Goal: Navigation & Orientation: Find specific page/section

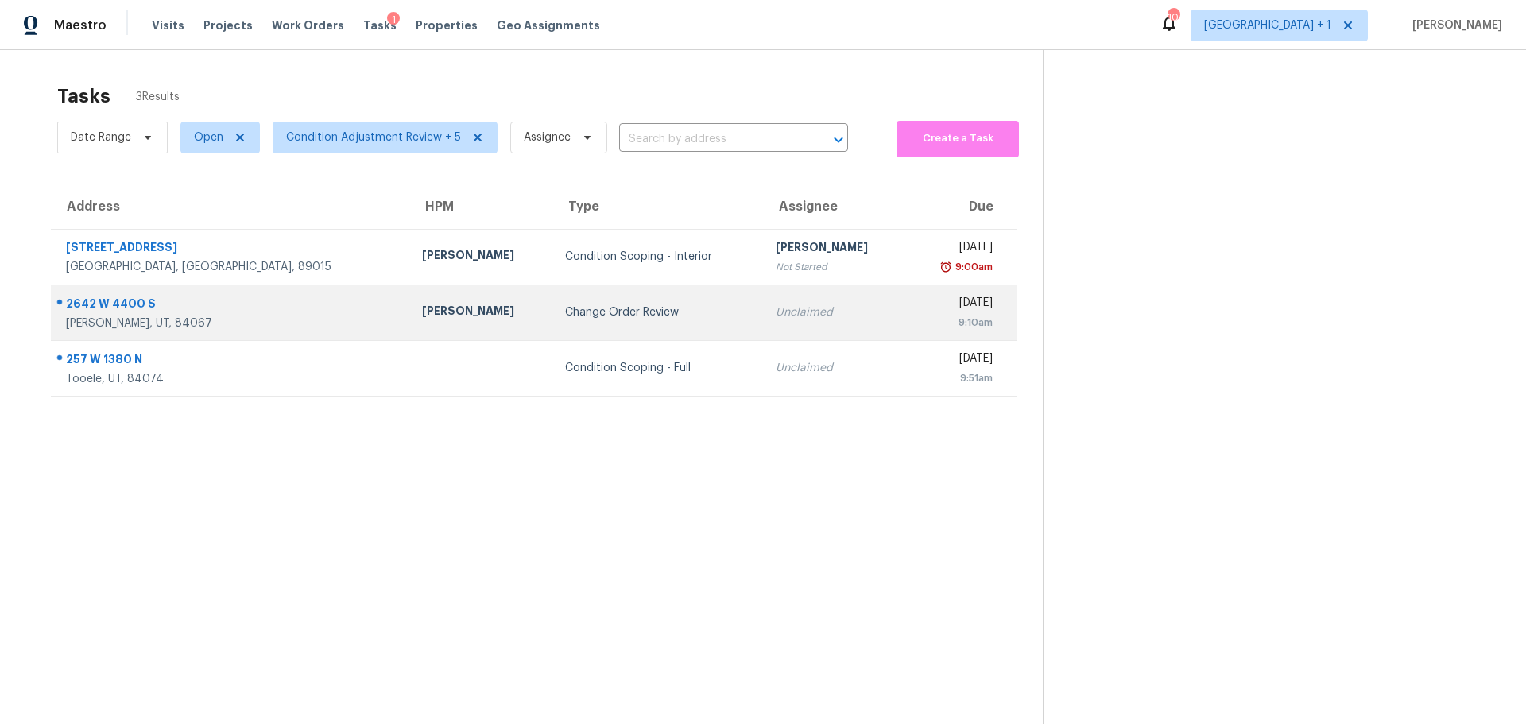
click at [170, 333] on td "[STREET_ADDRESS]" at bounding box center [230, 313] width 358 height 56
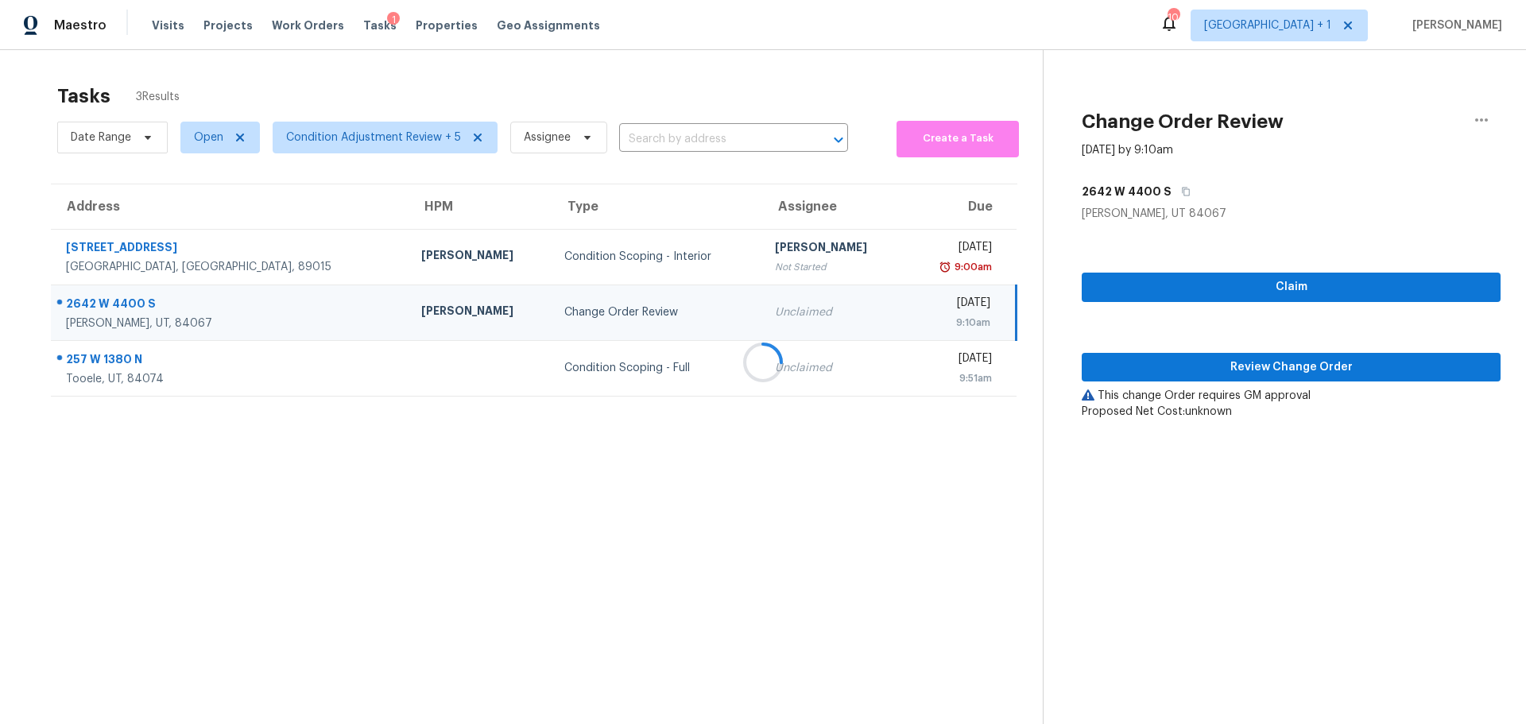
click at [1279, 370] on div at bounding box center [763, 362] width 1526 height 724
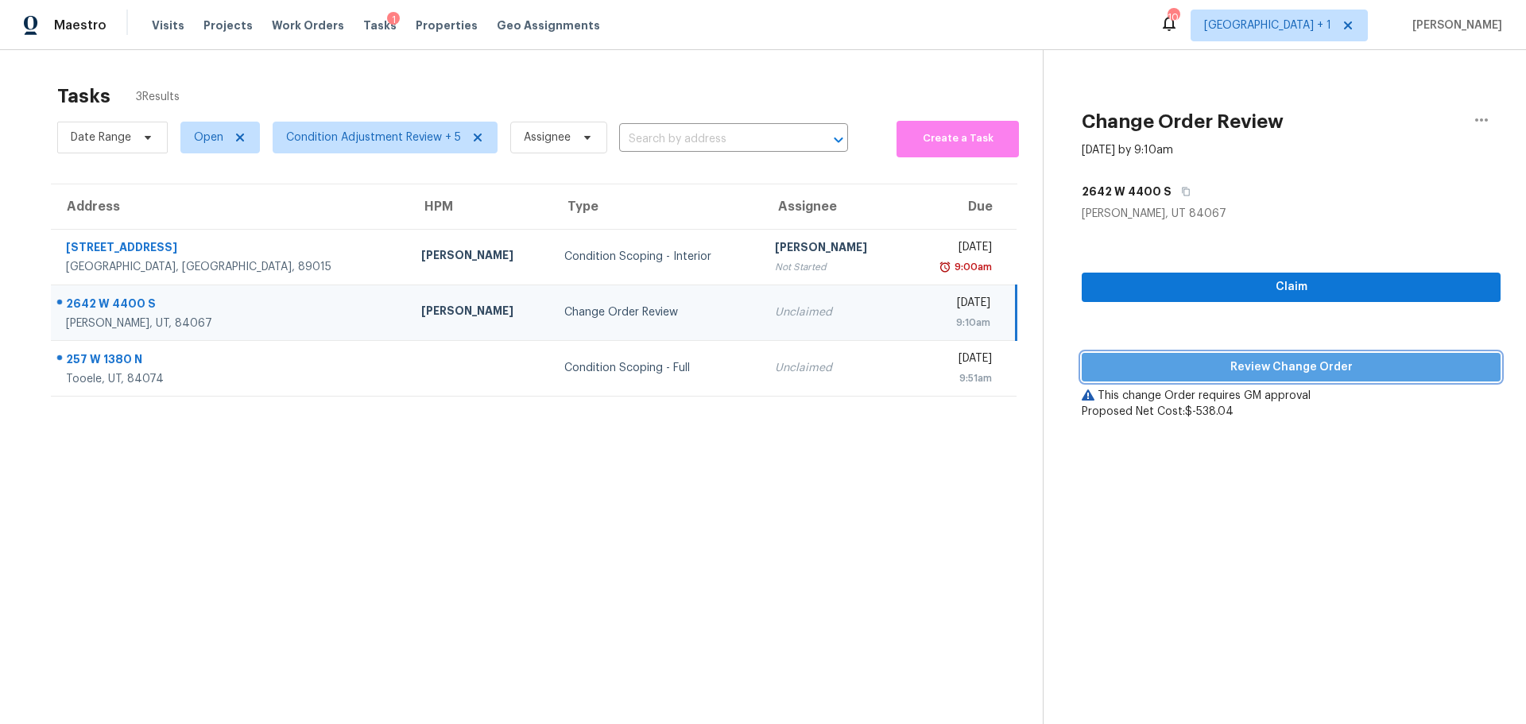
click at [1199, 367] on span "Review Change Order" at bounding box center [1290, 368] width 393 height 20
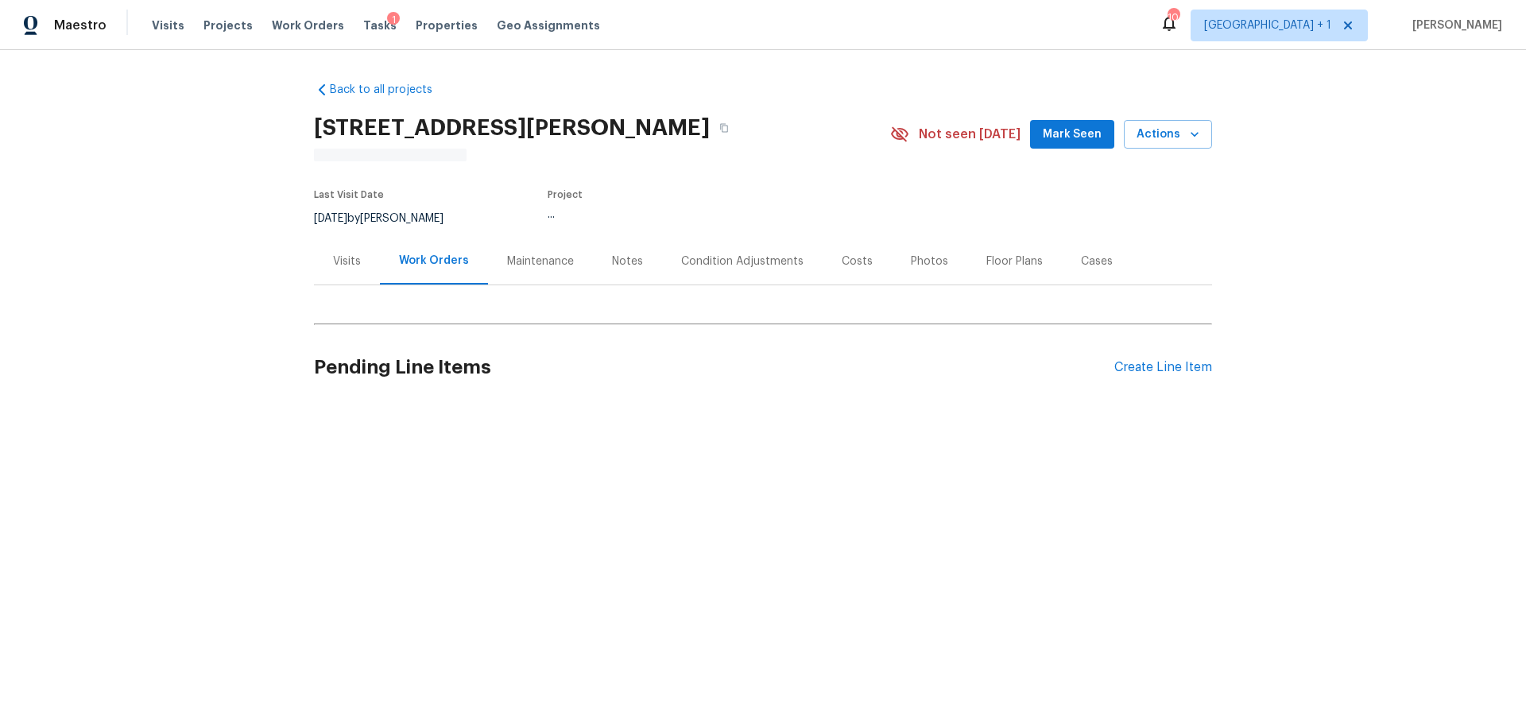
click at [436, 265] on div "Work Orders" at bounding box center [434, 261] width 70 height 16
click at [339, 260] on div "Visits" at bounding box center [347, 262] width 28 height 16
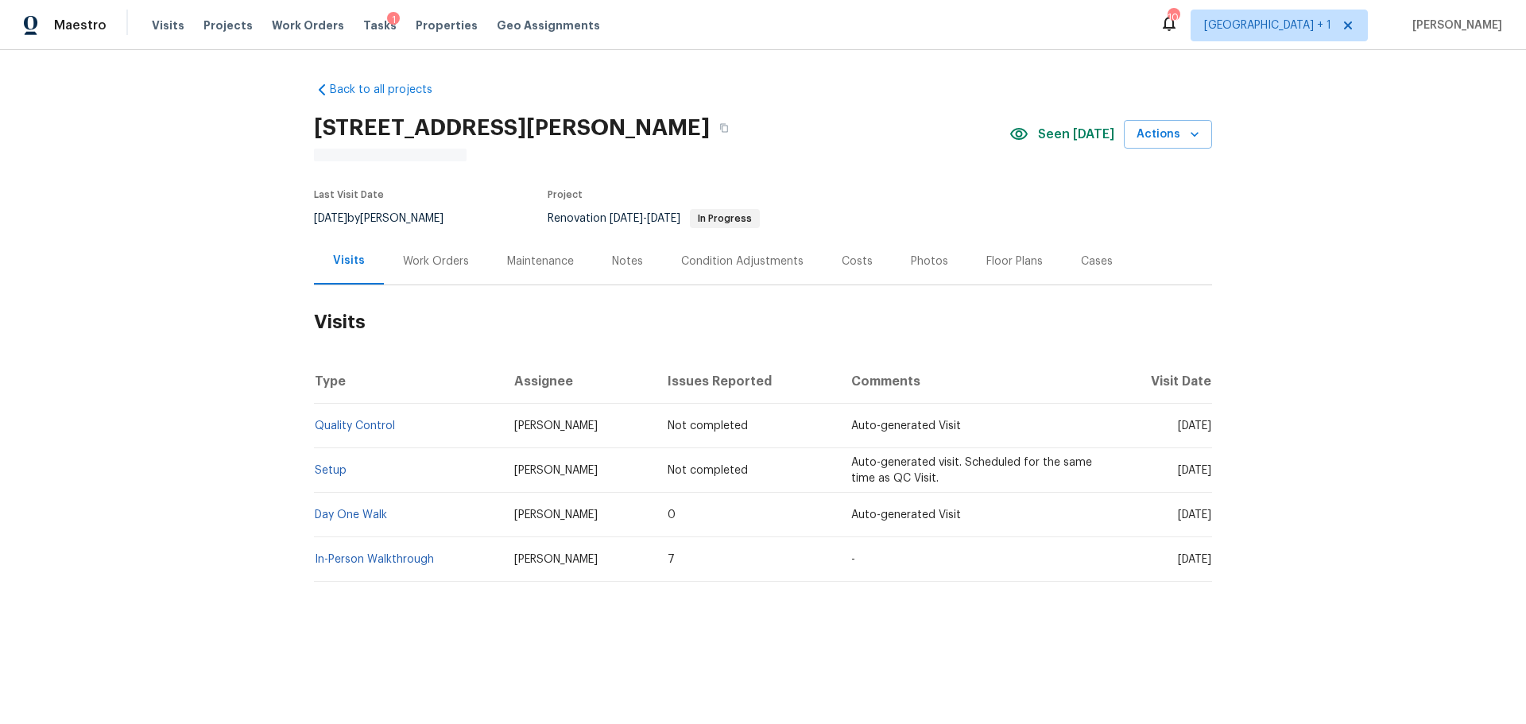
click at [418, 257] on div "Work Orders" at bounding box center [436, 262] width 66 height 16
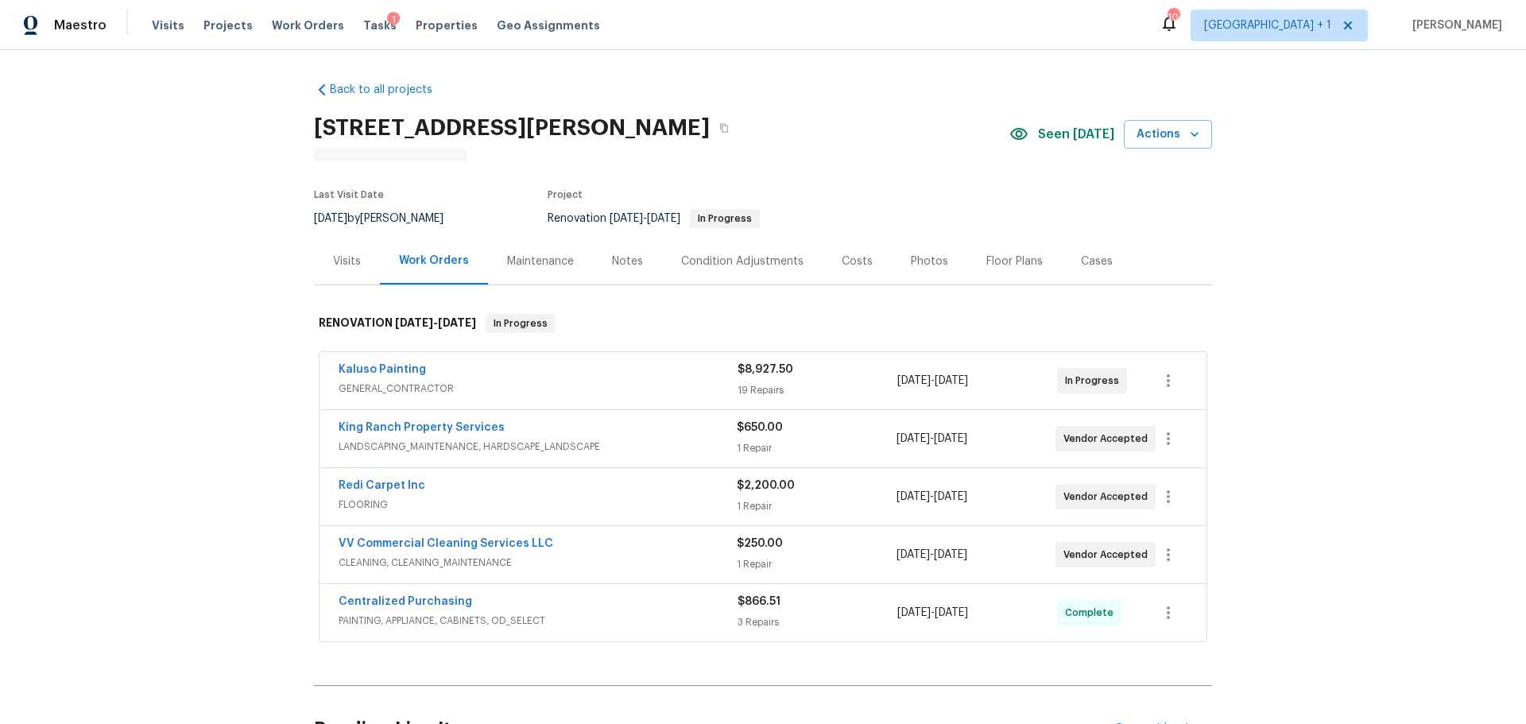
click at [648, 385] on span "GENERAL_CONTRACTOR" at bounding box center [538, 389] width 399 height 16
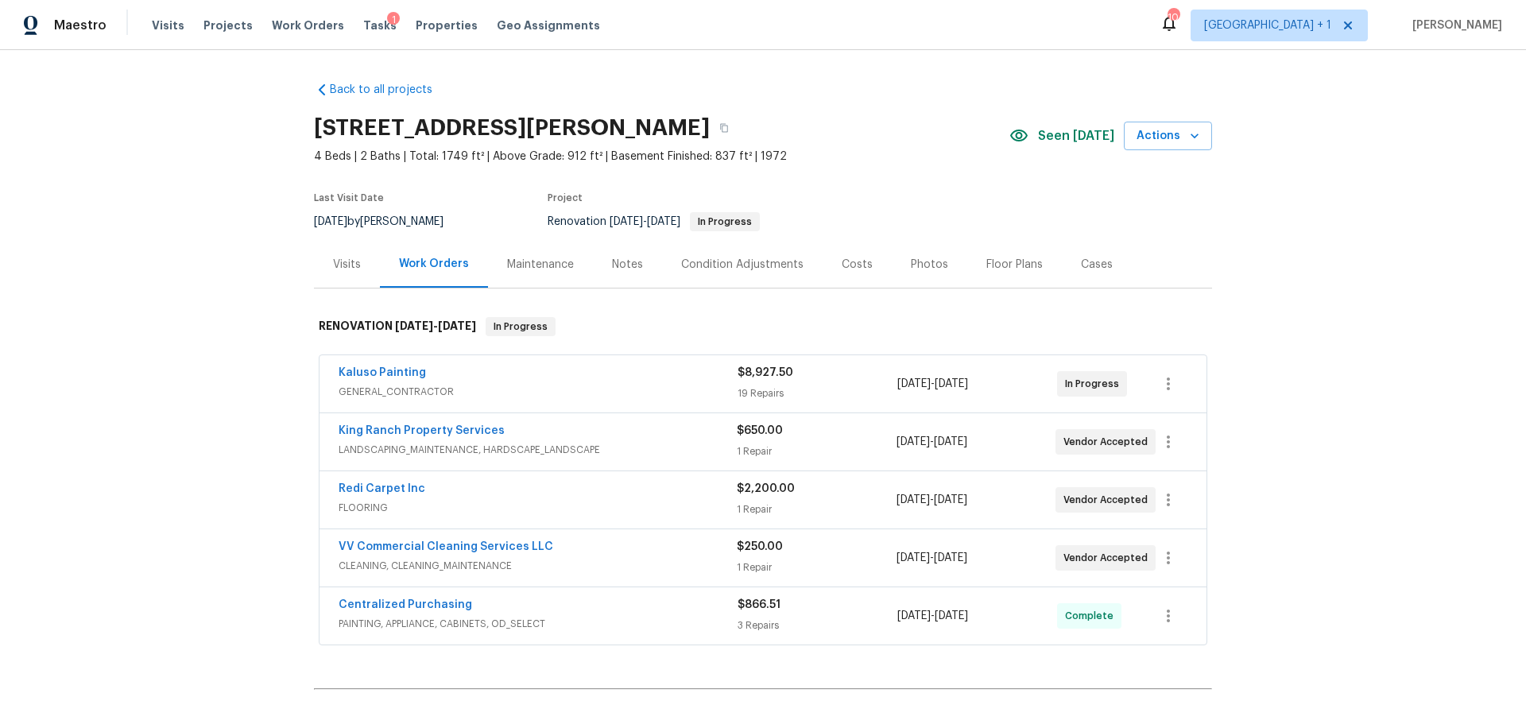
click at [634, 445] on span "LANDSCAPING_MAINTENANCE, HARDSCAPE_LANDSCAPE" at bounding box center [538, 450] width 398 height 16
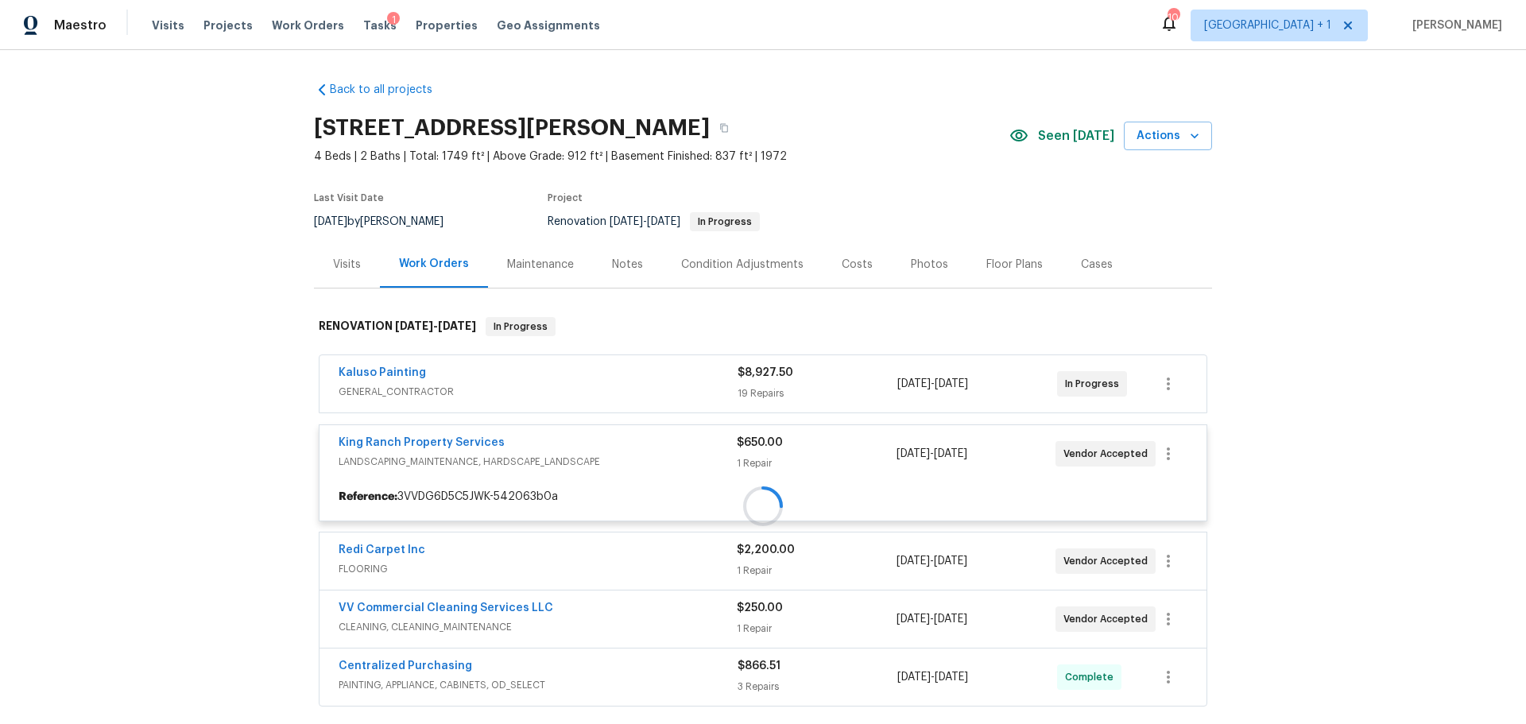
click at [689, 581] on div at bounding box center [763, 506] width 898 height 410
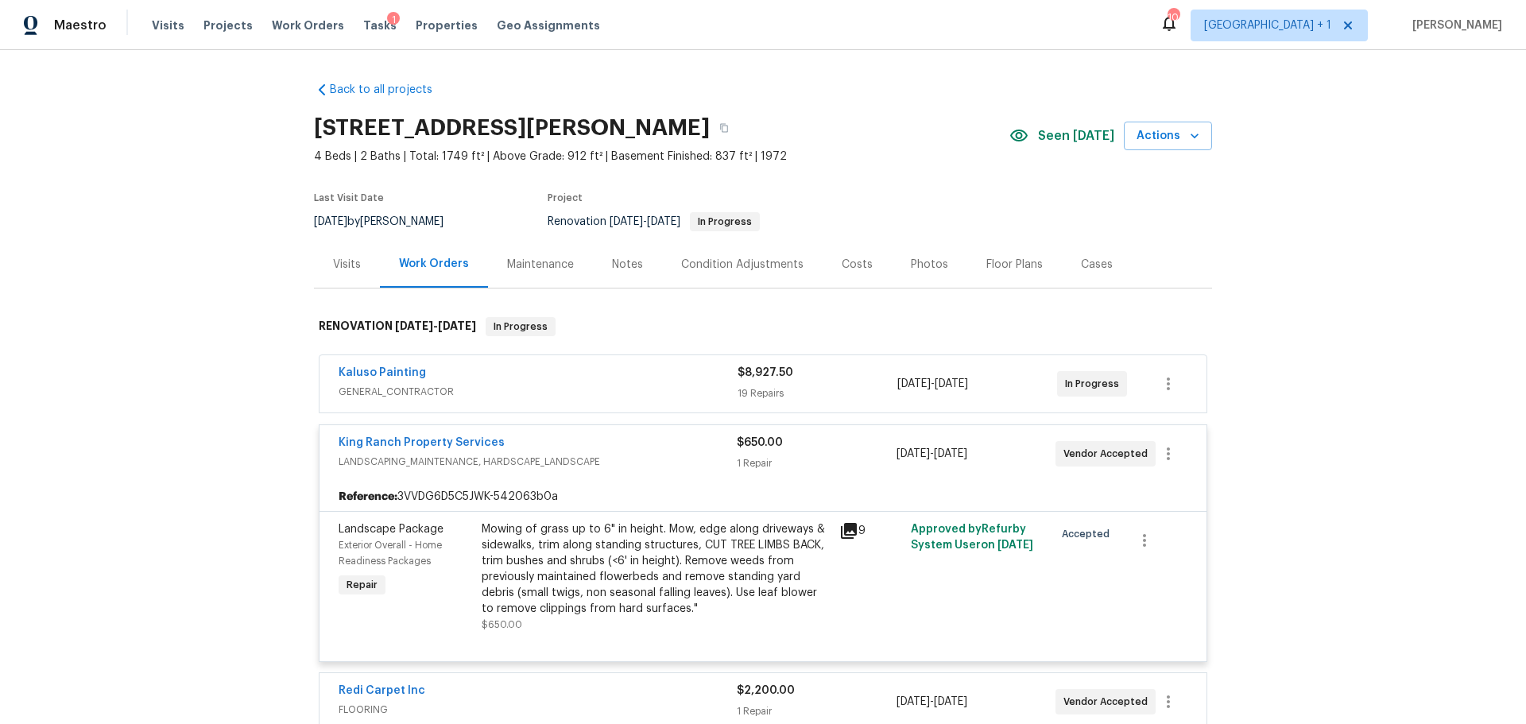
click at [583, 386] on span "GENERAL_CONTRACTOR" at bounding box center [538, 392] width 399 height 16
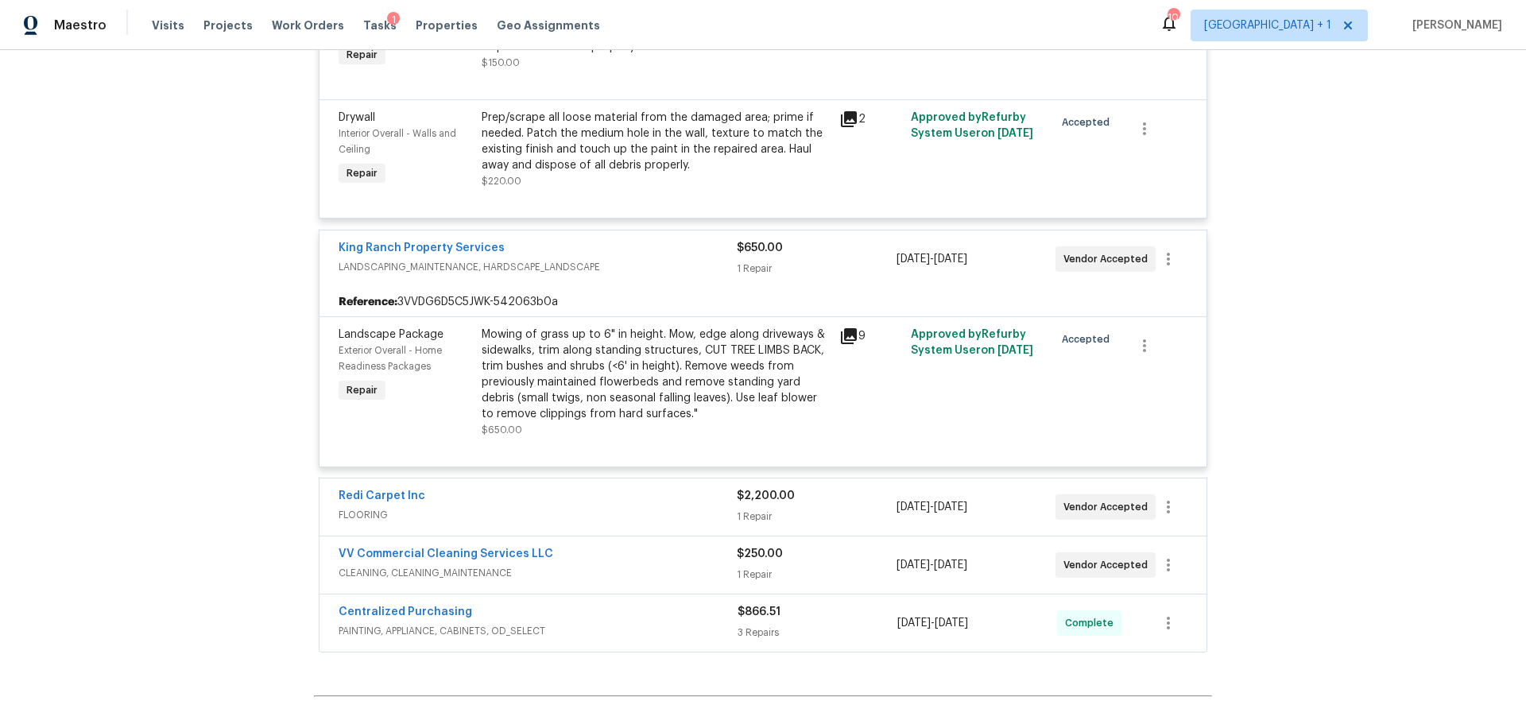
scroll to position [3041, 0]
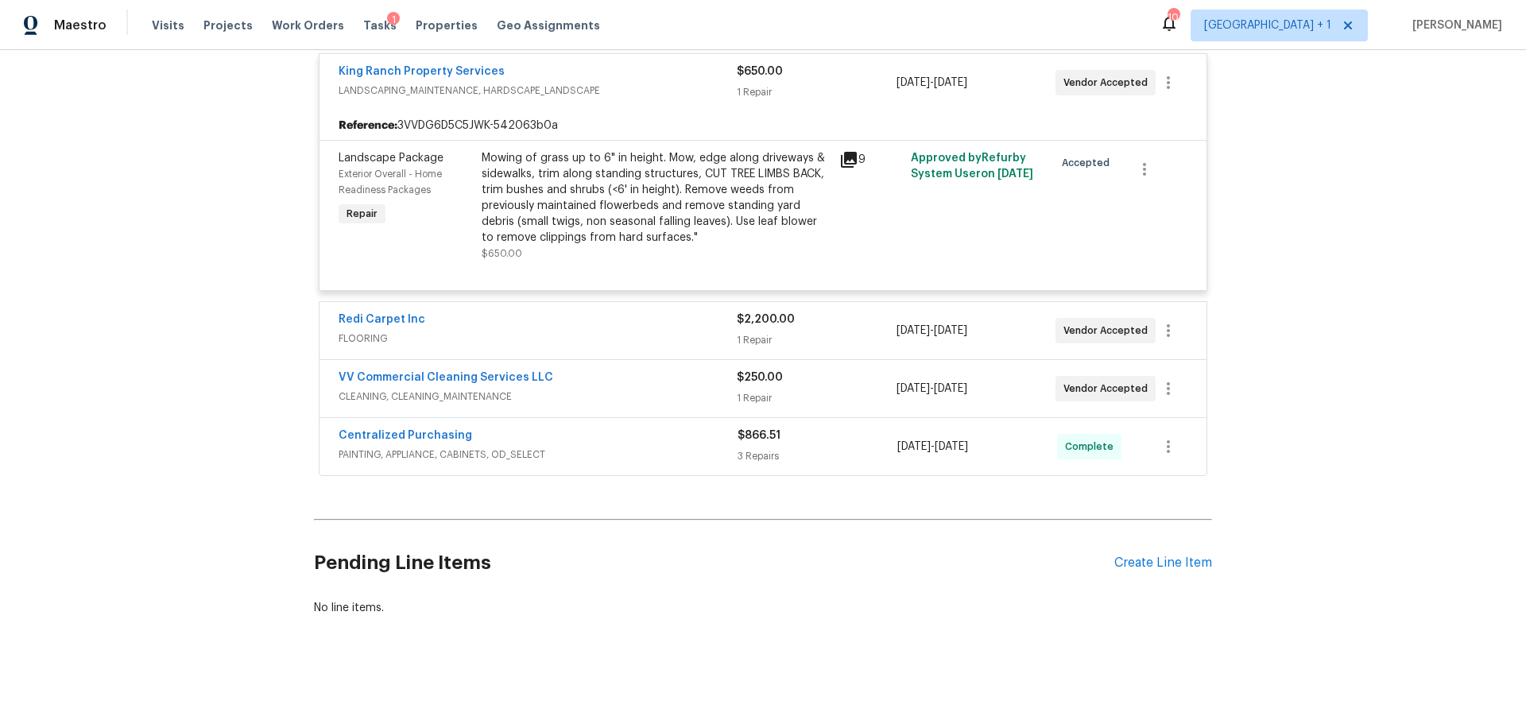
click at [671, 331] on span "FLOORING" at bounding box center [538, 339] width 398 height 16
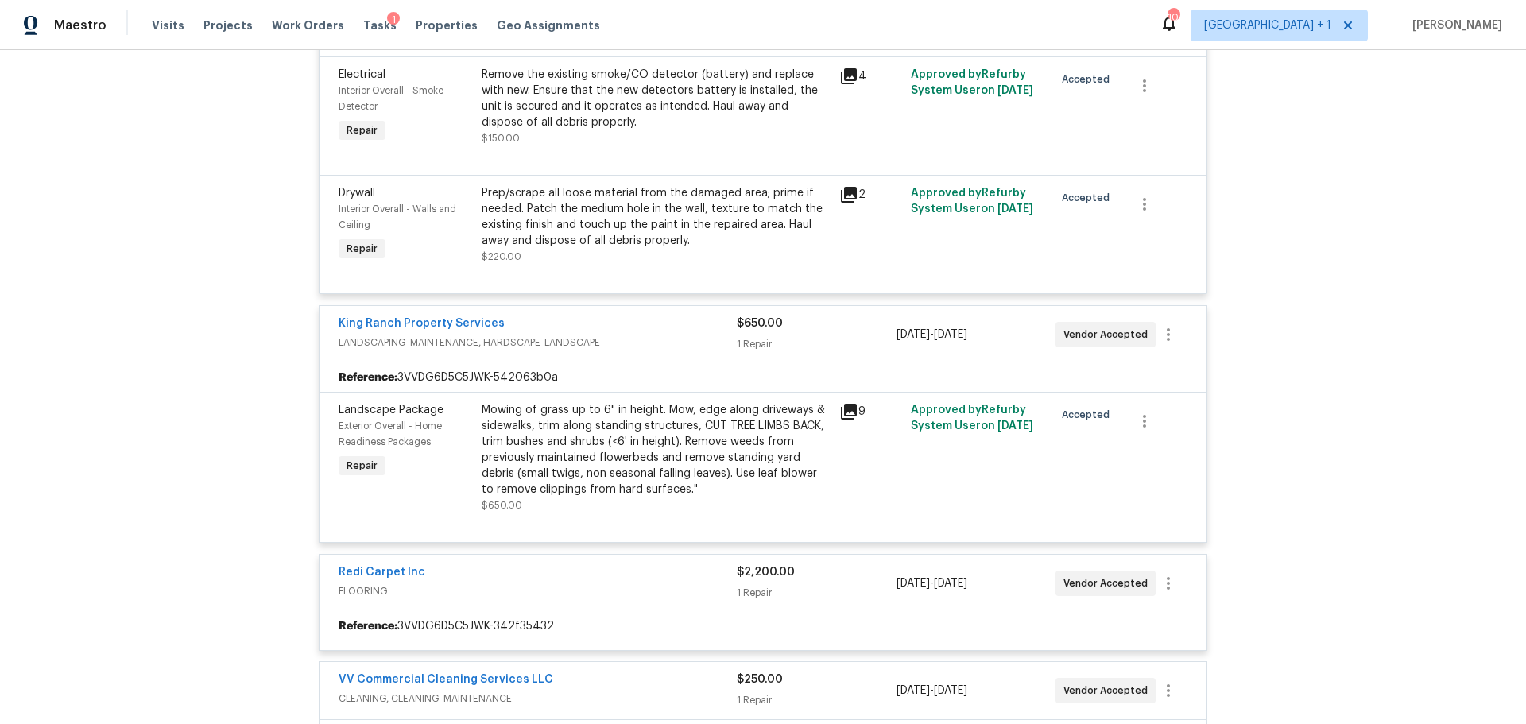
scroll to position [3091, 0]
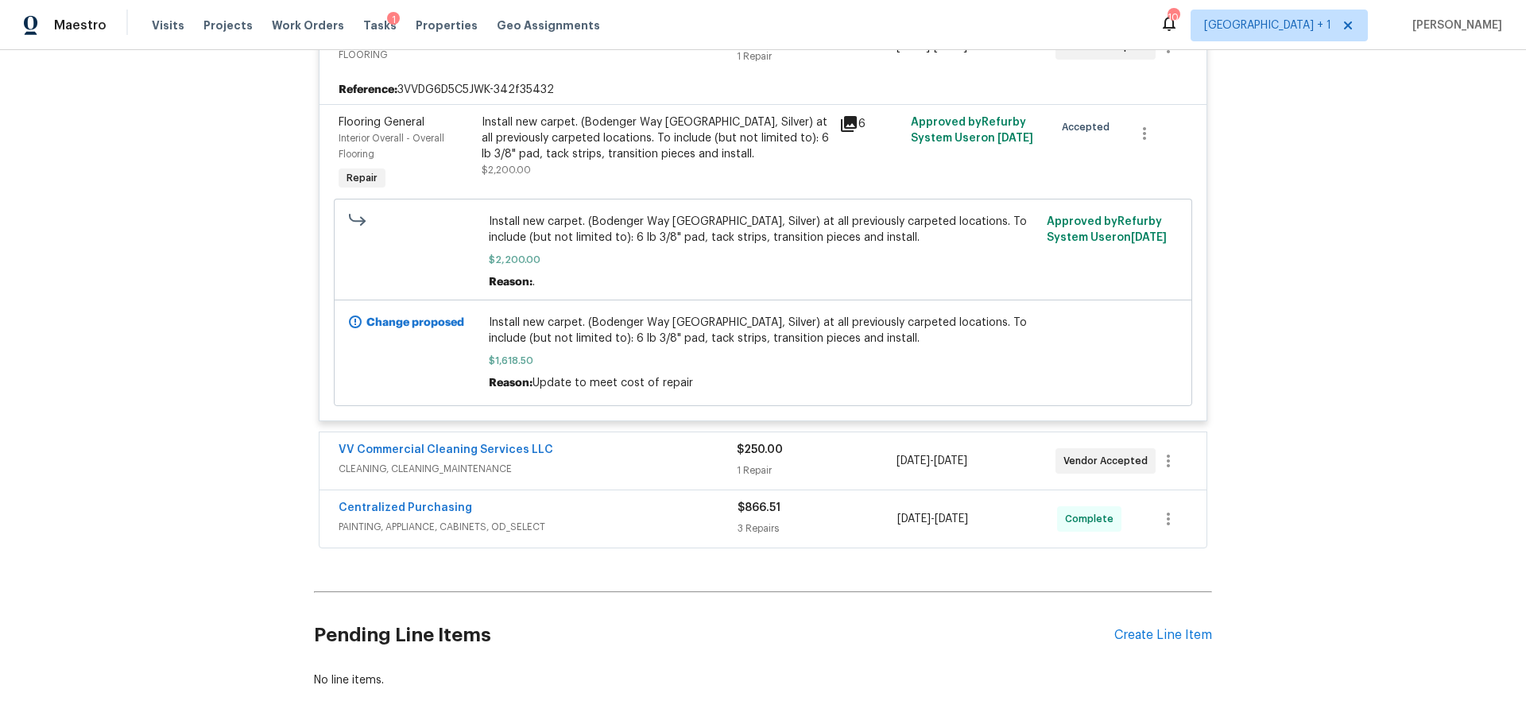
scroll to position [3329, 0]
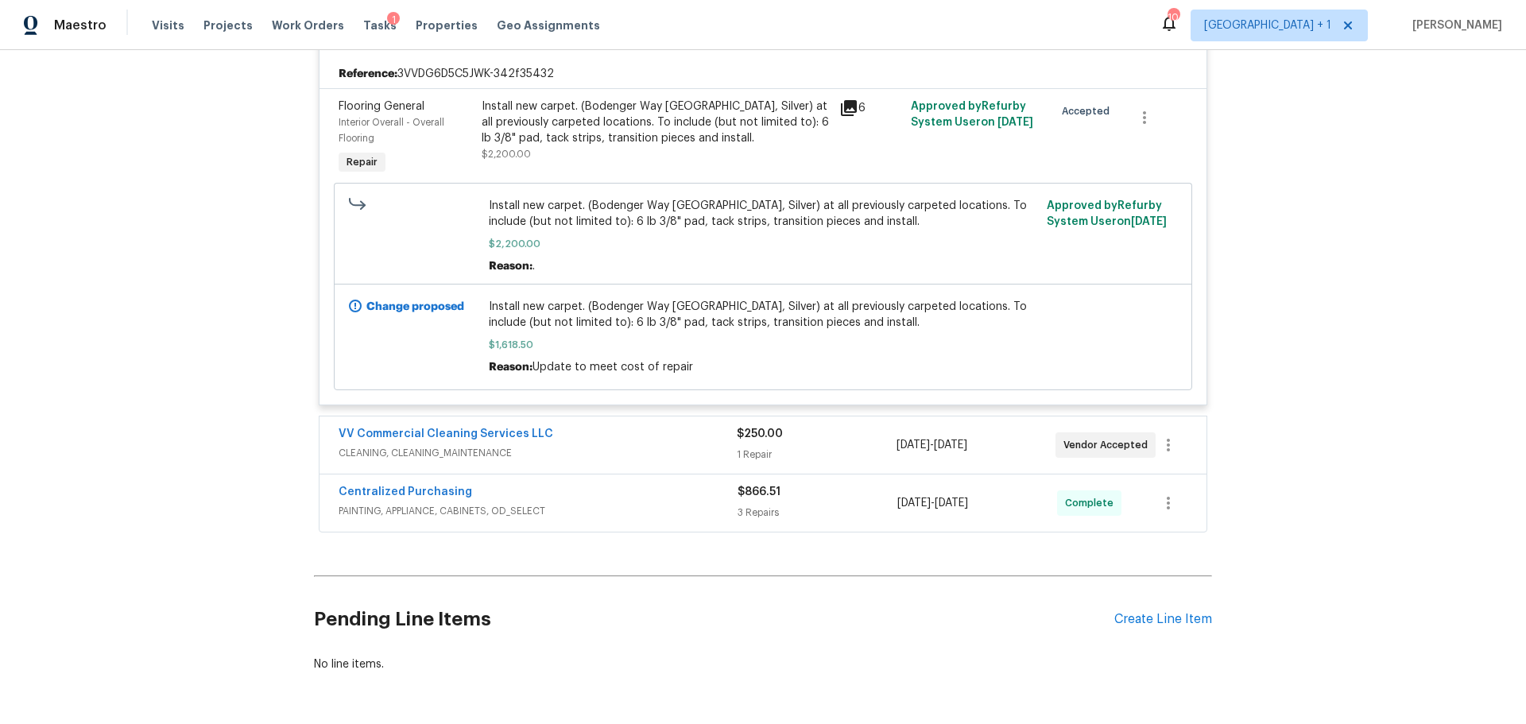
click at [573, 443] on div "VV Commercial Cleaning Services LLC" at bounding box center [538, 435] width 398 height 19
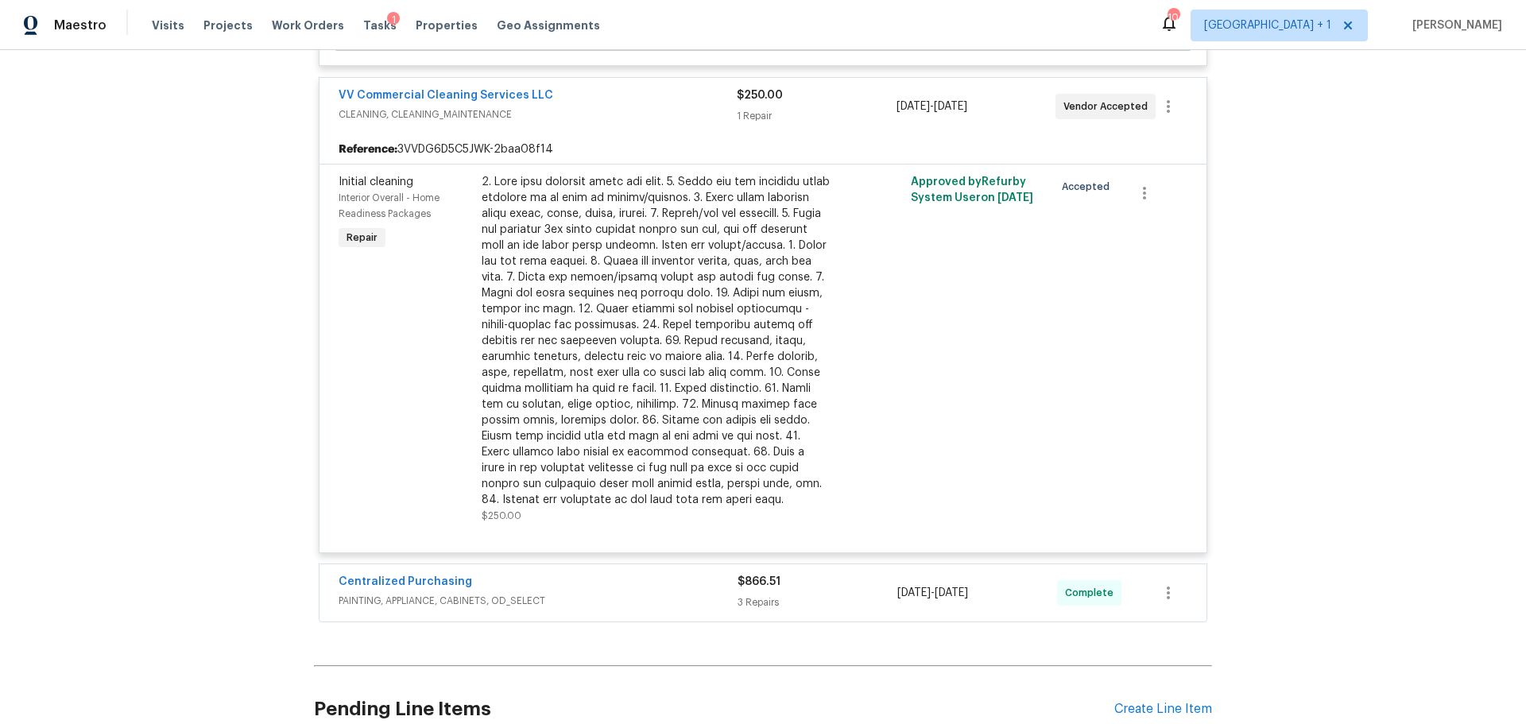
scroll to position [3806, 0]
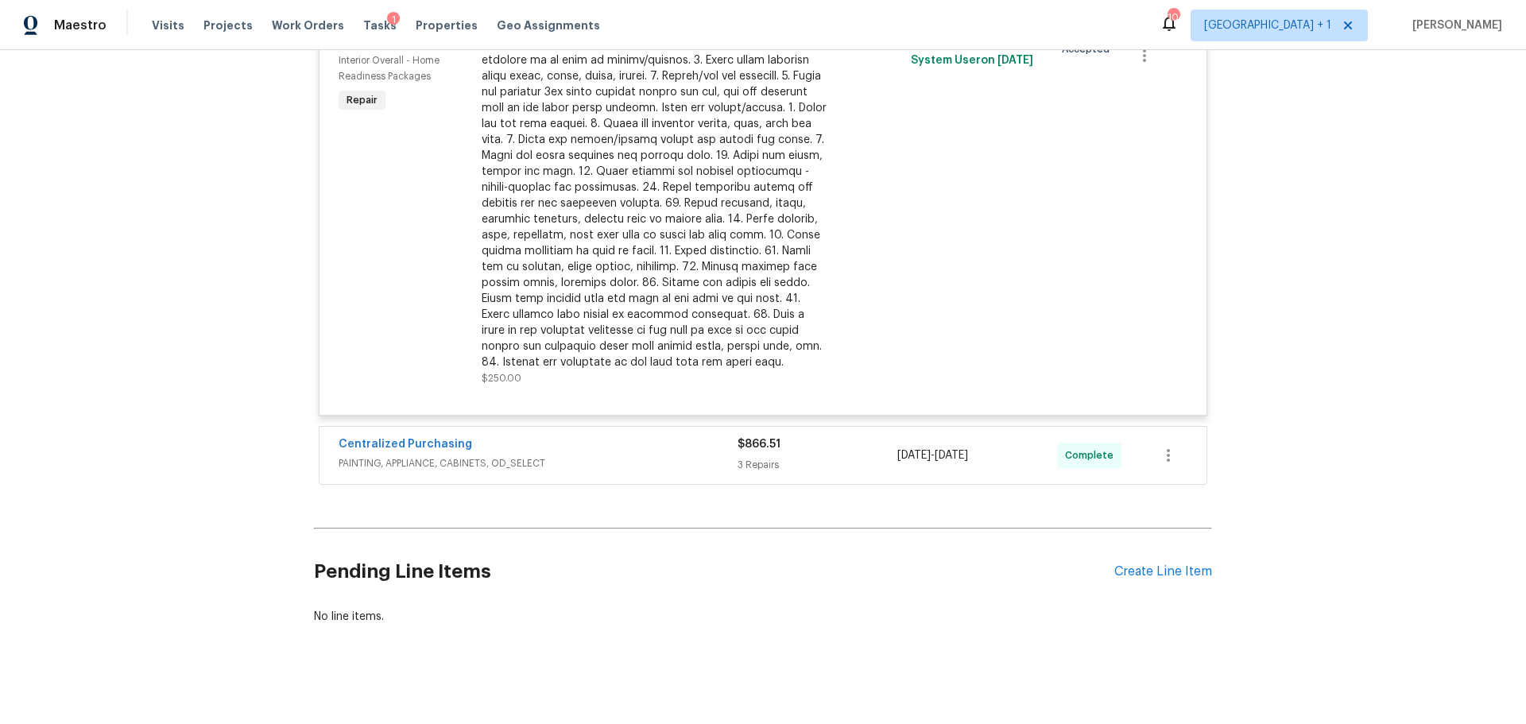
click at [568, 444] on div "Centralized Purchasing" at bounding box center [538, 445] width 399 height 19
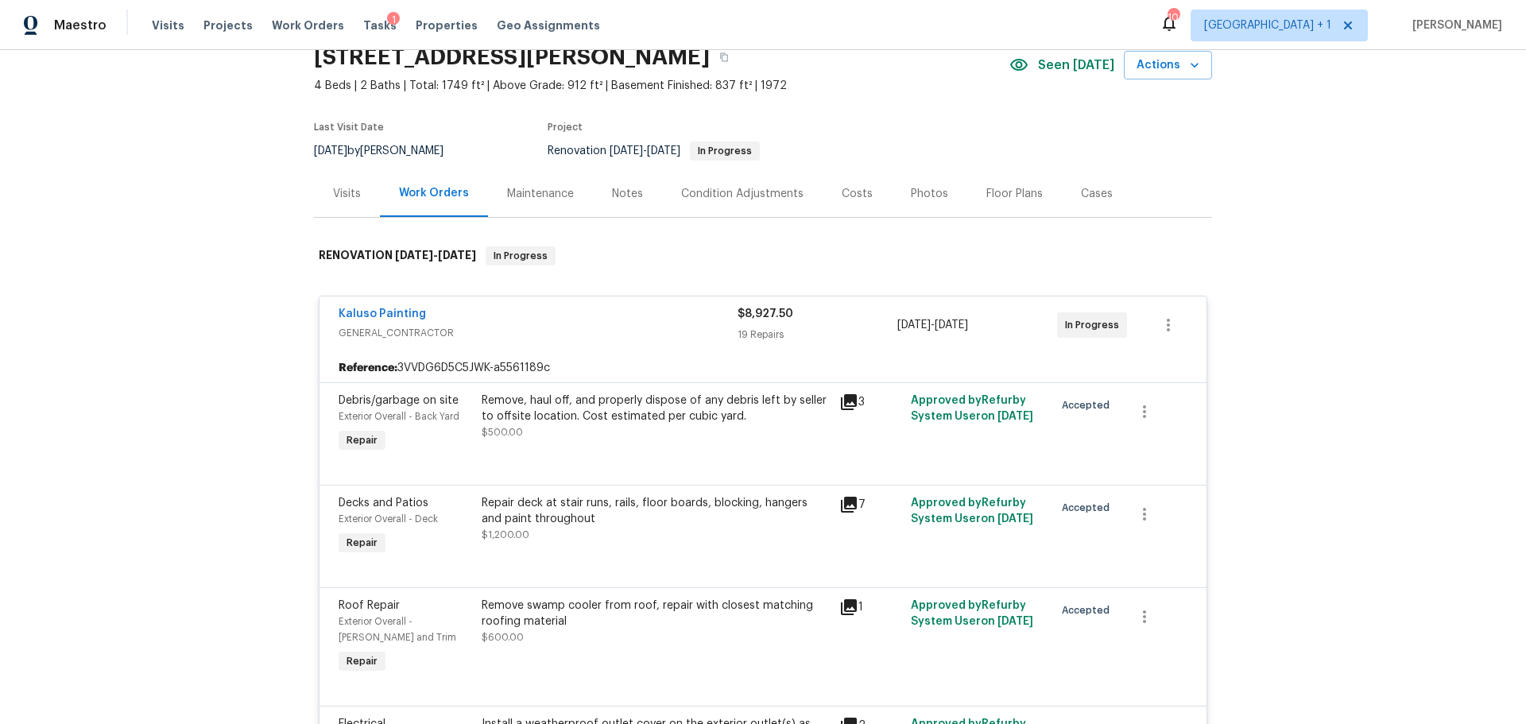
scroll to position [0, 0]
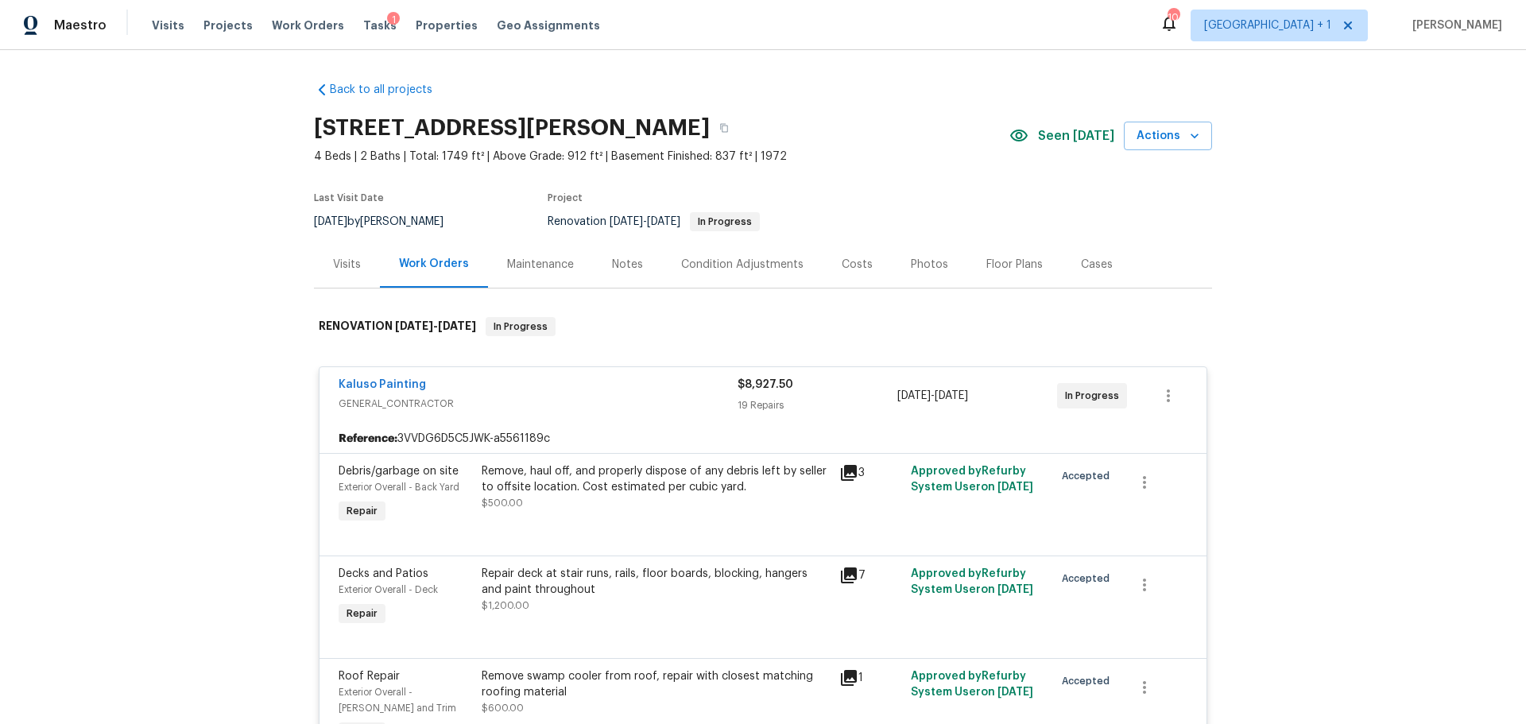
click at [846, 265] on div "Costs" at bounding box center [857, 265] width 31 height 16
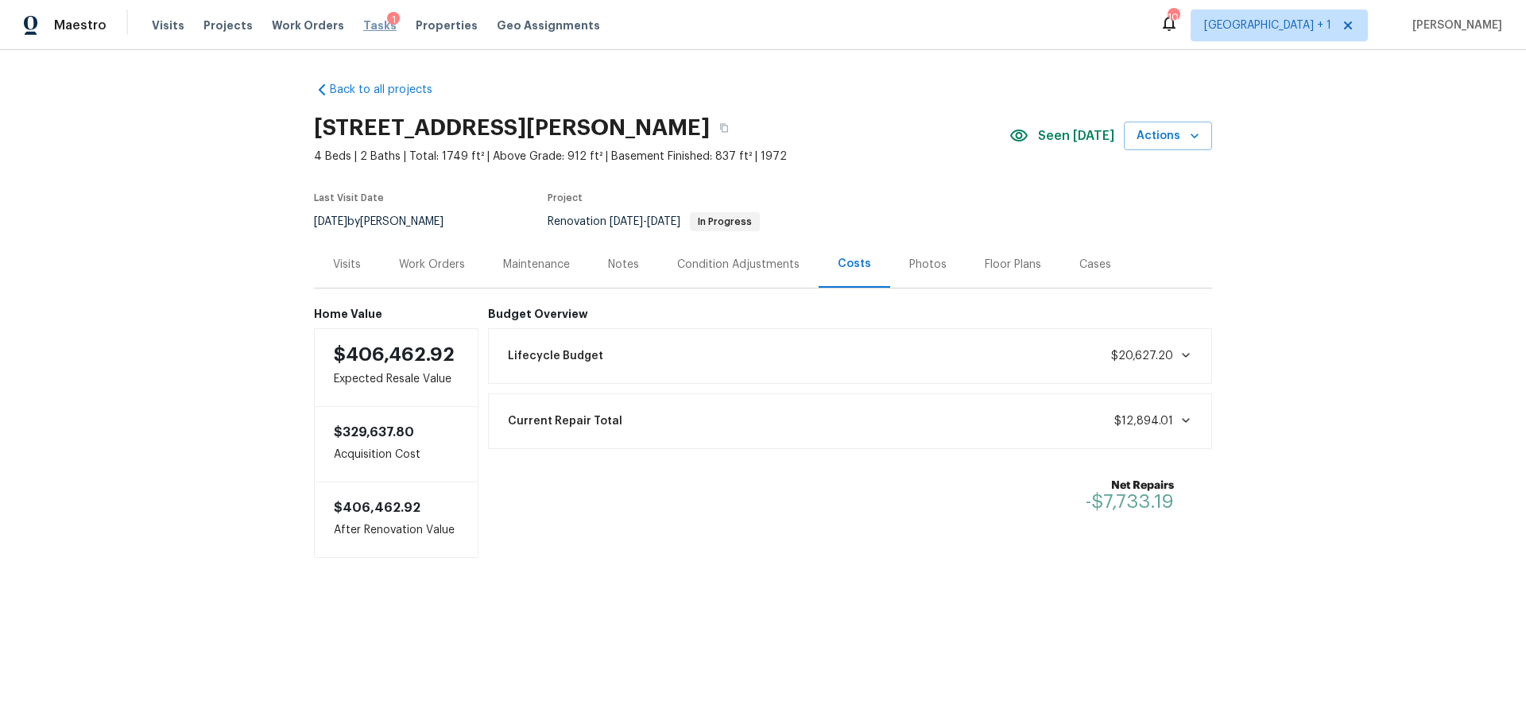
click at [367, 20] on span "Tasks" at bounding box center [379, 25] width 33 height 11
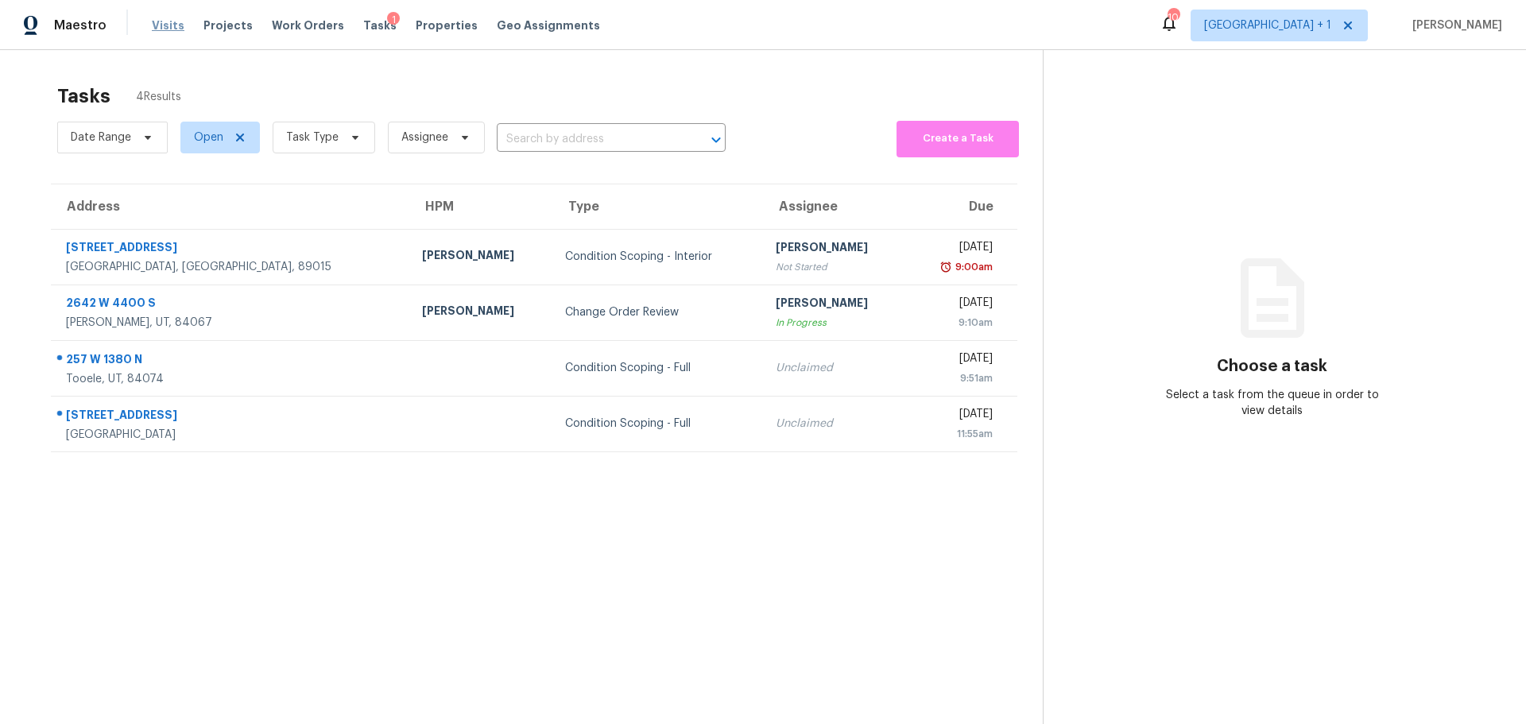
click at [169, 24] on span "Visits" at bounding box center [168, 25] width 33 height 16
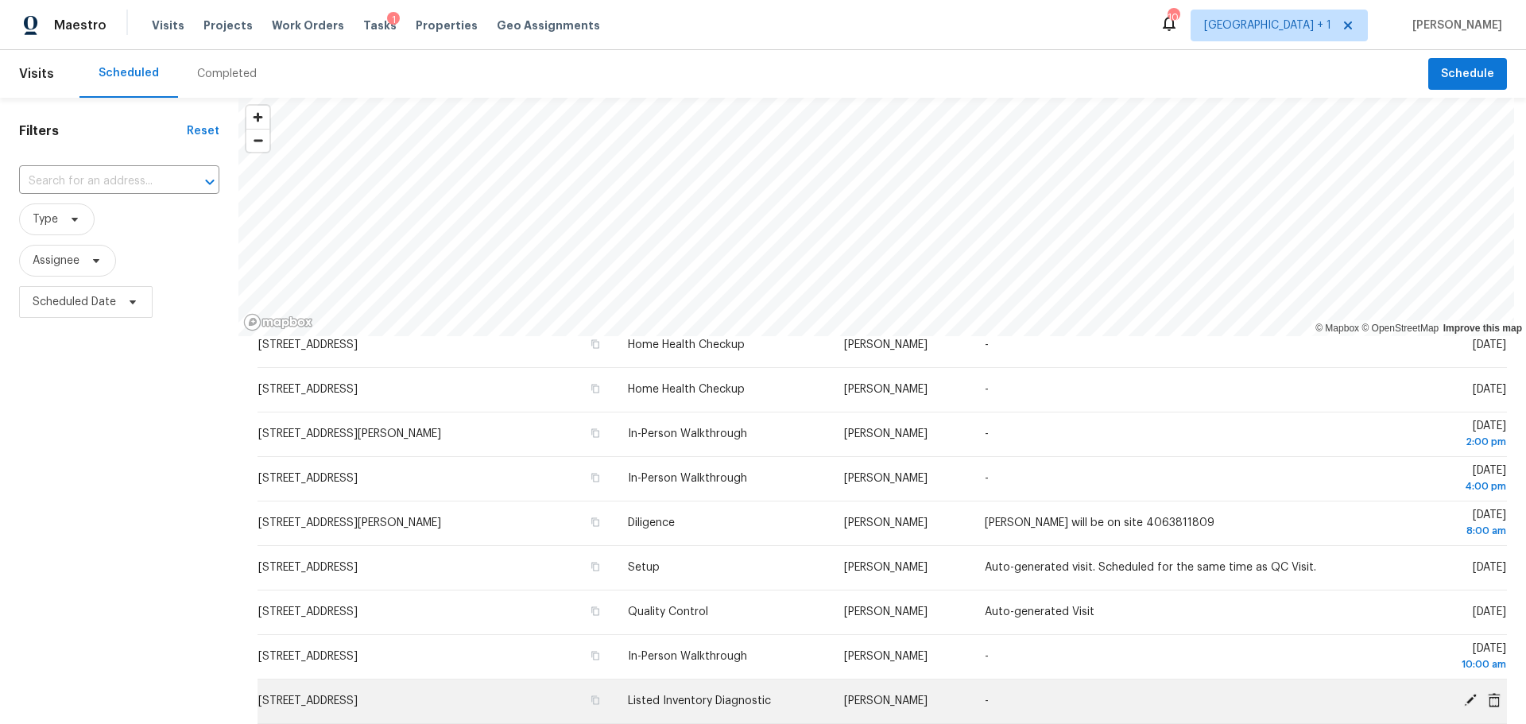
scroll to position [159, 0]
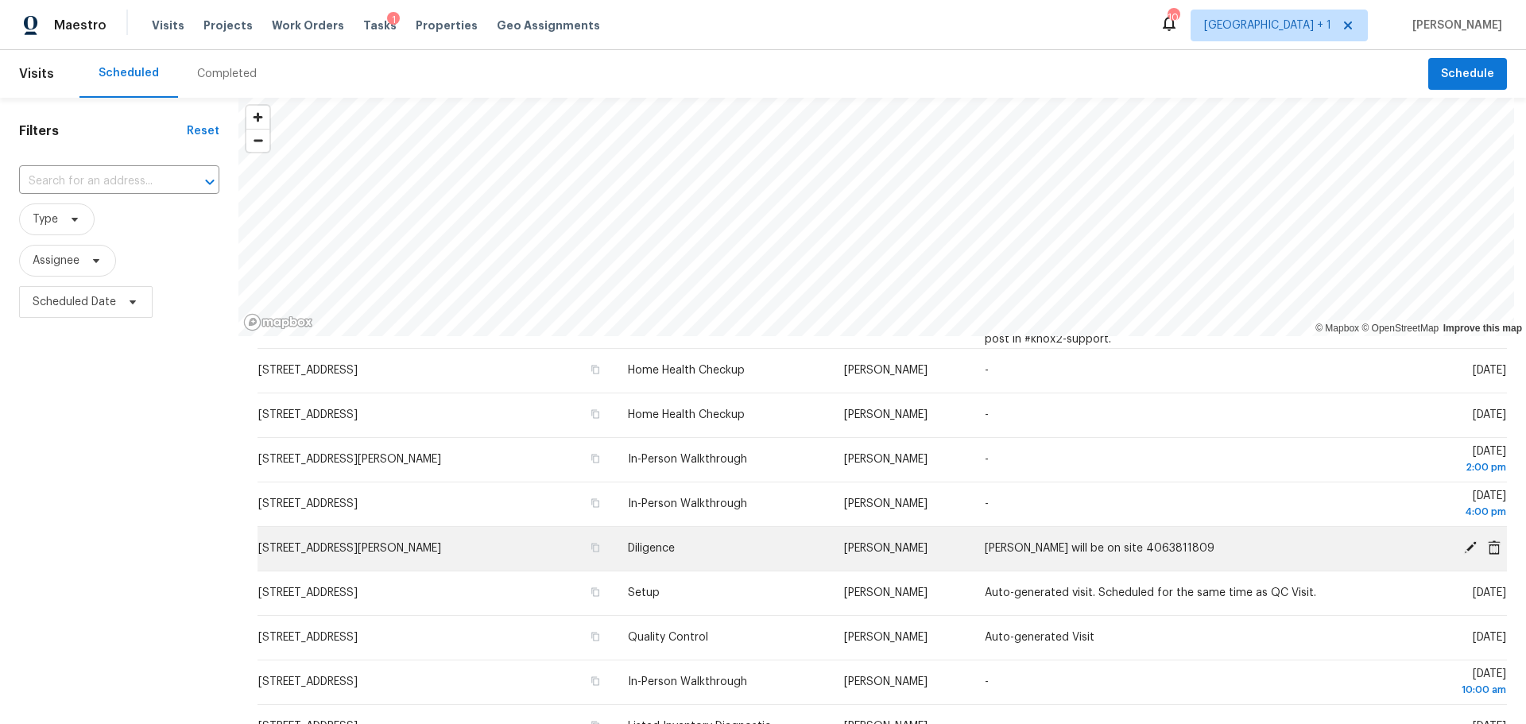
click at [643, 554] on span "Diligence" at bounding box center [651, 548] width 47 height 11
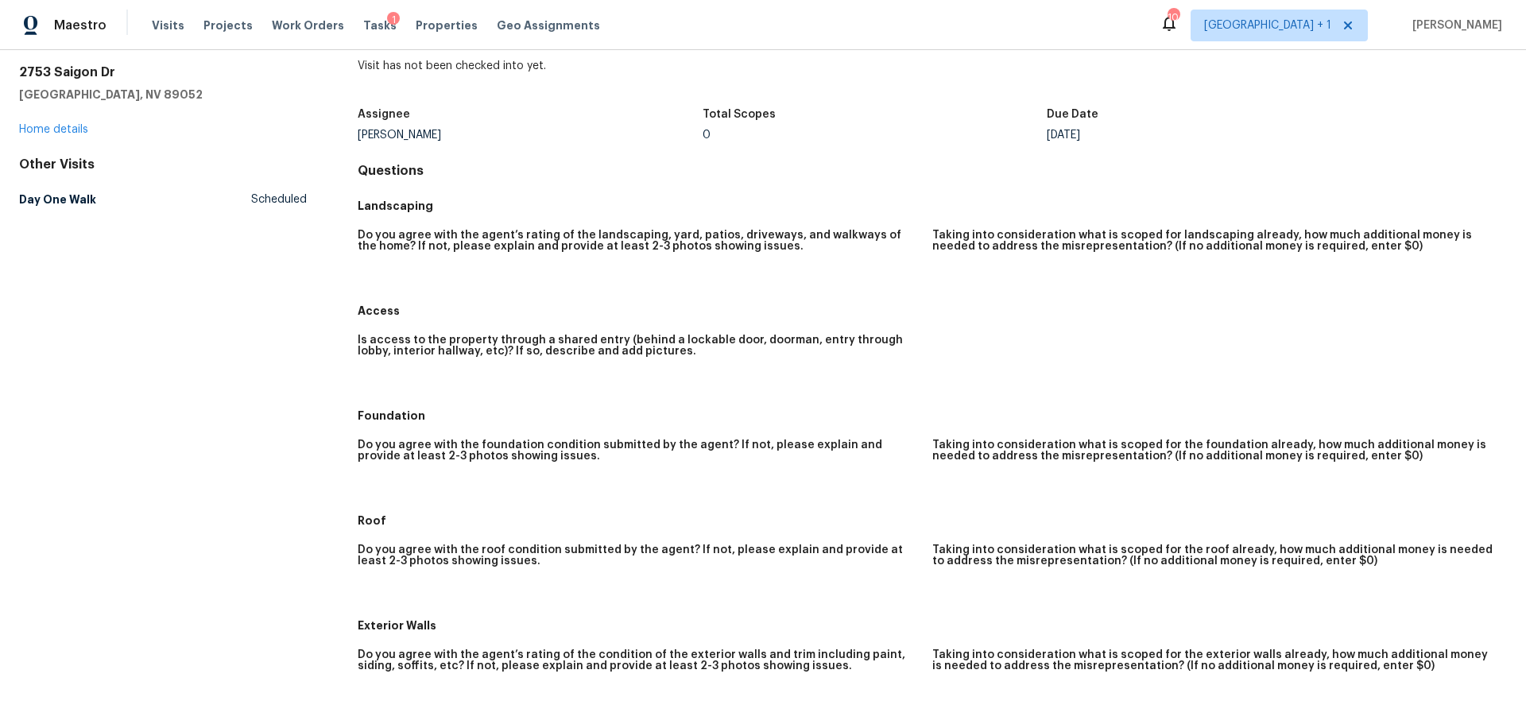
scroll to position [79, 0]
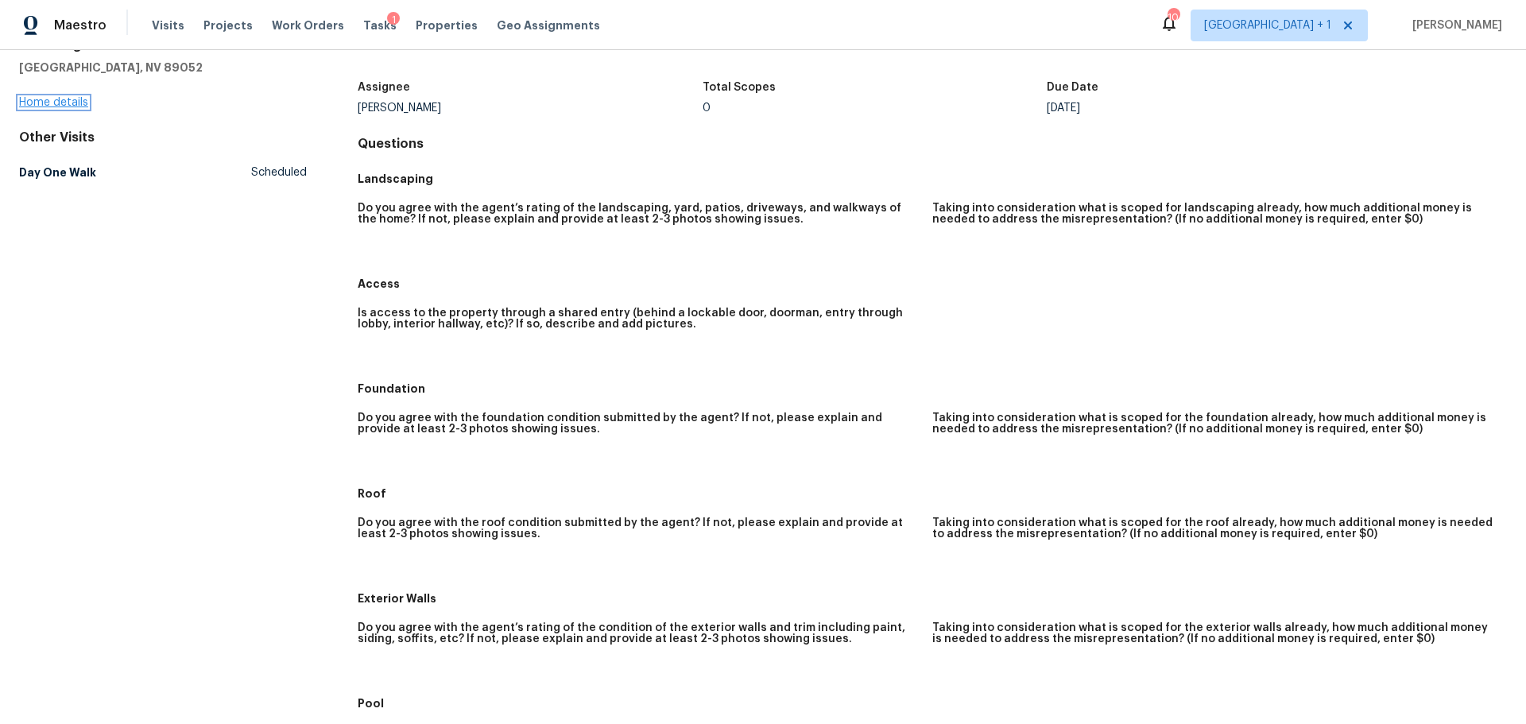
click at [69, 102] on link "Home details" at bounding box center [53, 102] width 69 height 11
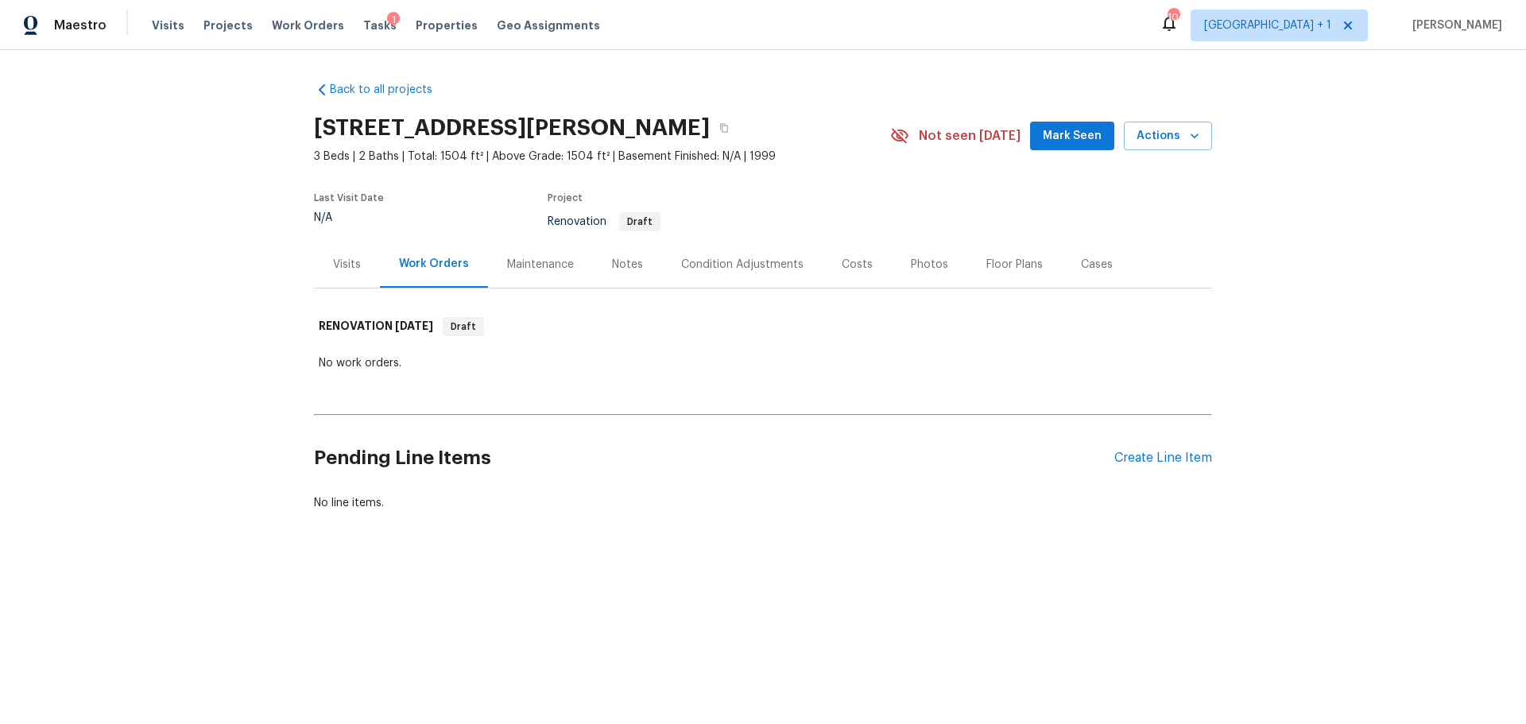
click at [707, 258] on div "Condition Adjustments" at bounding box center [742, 265] width 122 height 16
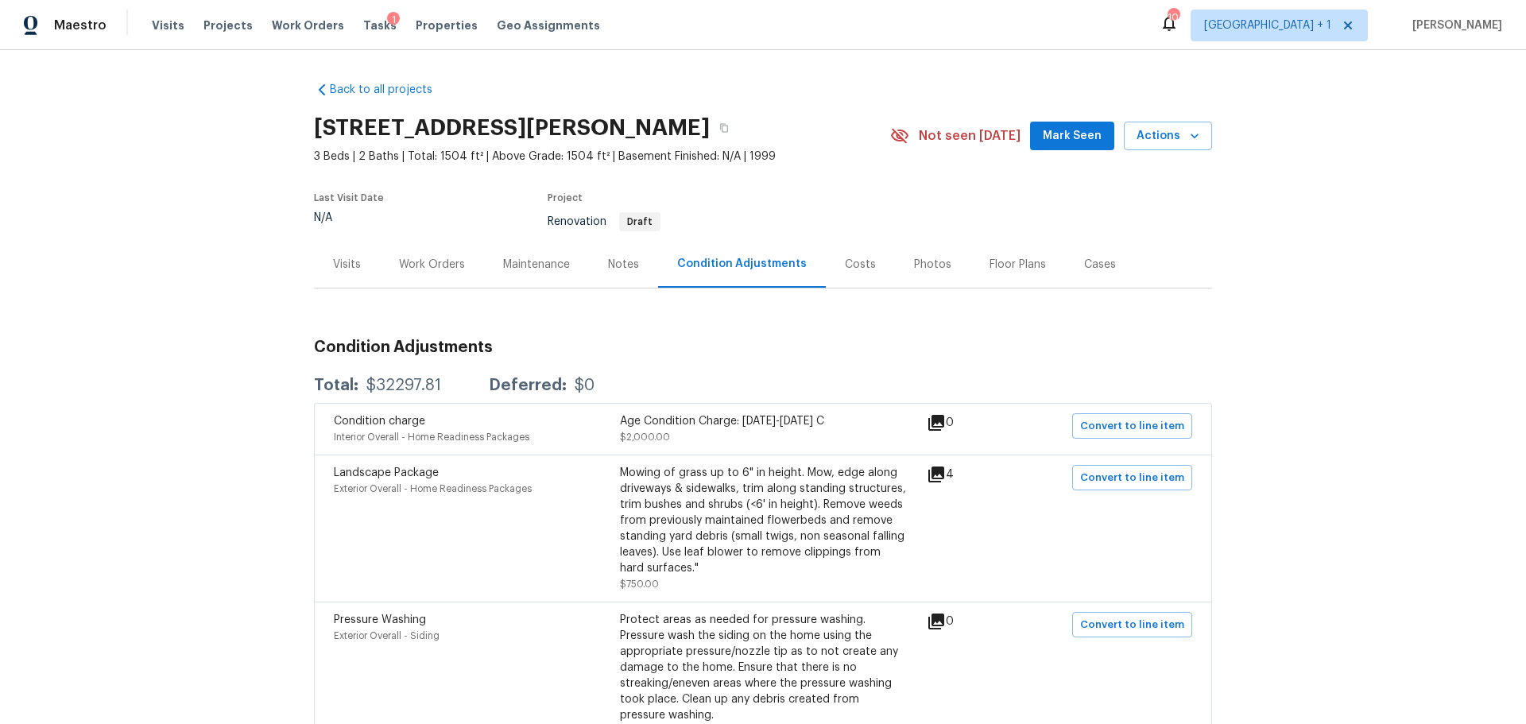
click at [614, 266] on div "Notes" at bounding box center [623, 265] width 31 height 16
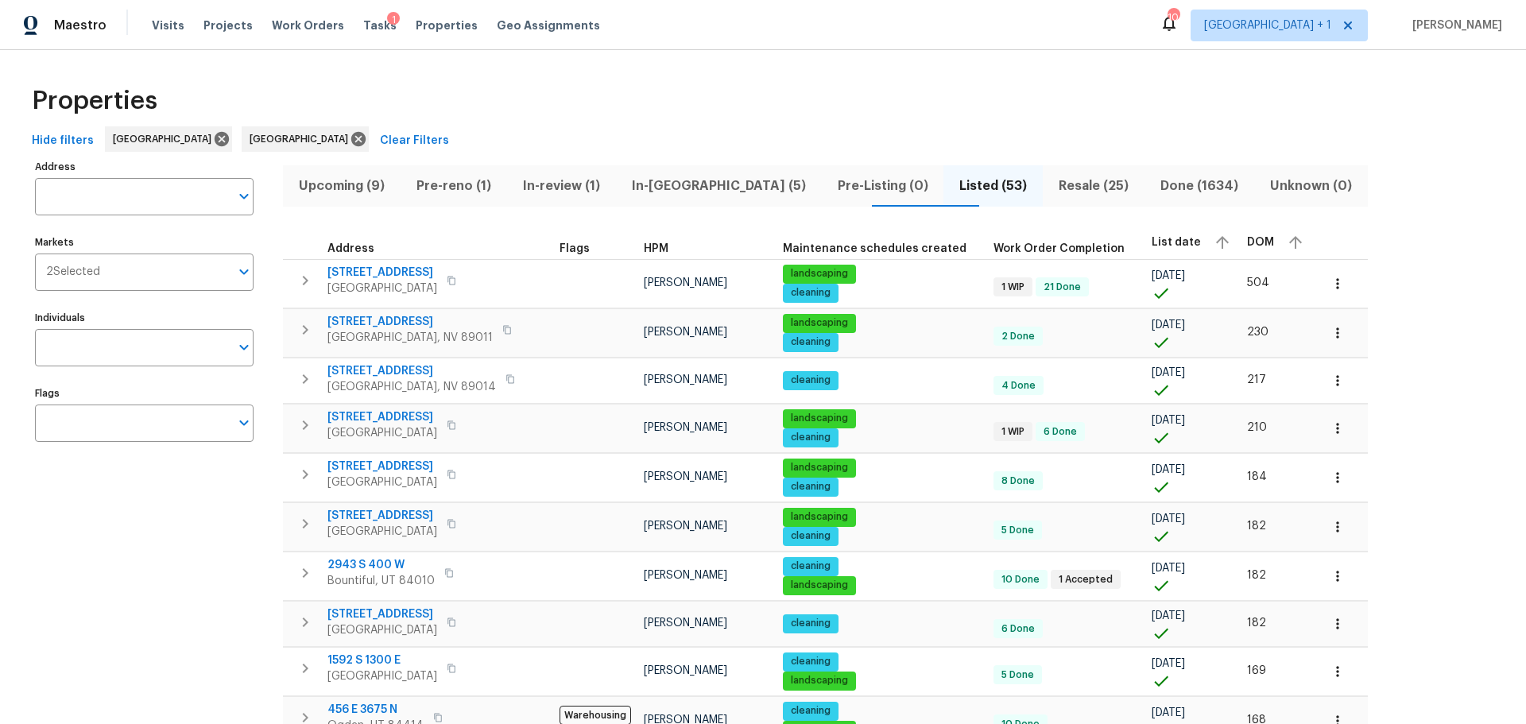
click at [163, 16] on div "Visits Projects Work Orders Tasks 1 Properties Geo Assignments" at bounding box center [385, 26] width 467 height 32
click at [163, 21] on span "Visits" at bounding box center [168, 25] width 33 height 16
